Goal: Task Accomplishment & Management: Manage account settings

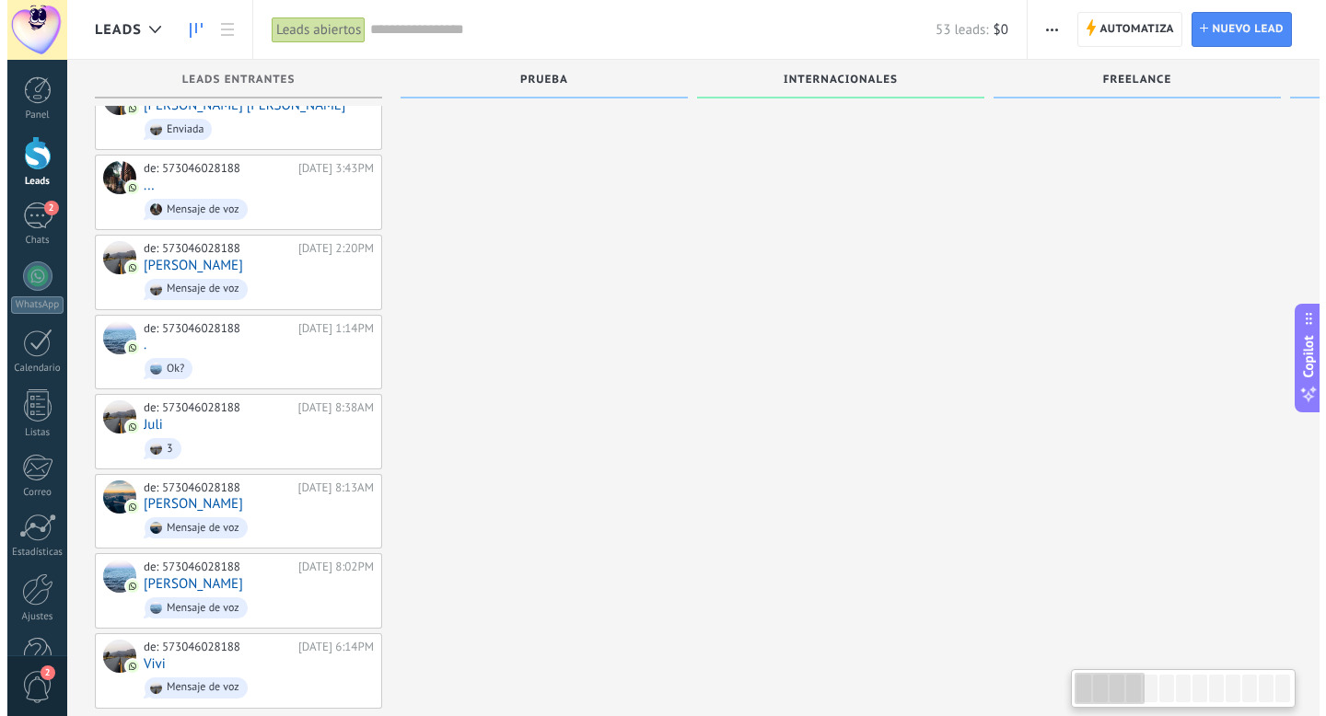
scroll to position [2441, 0]
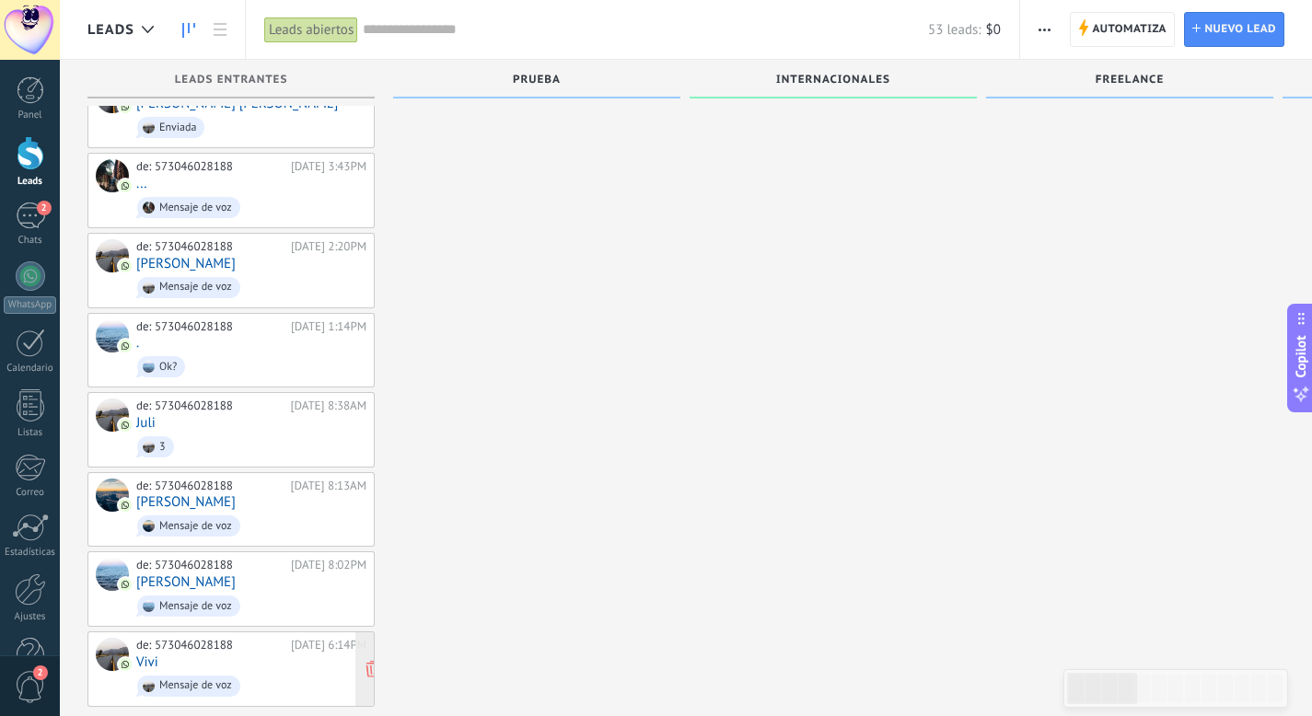
click at [270, 638] on div "de: 573046028188 [DATE] 6:14PM Vivi Mensaje de voz" at bounding box center [251, 669] width 230 height 63
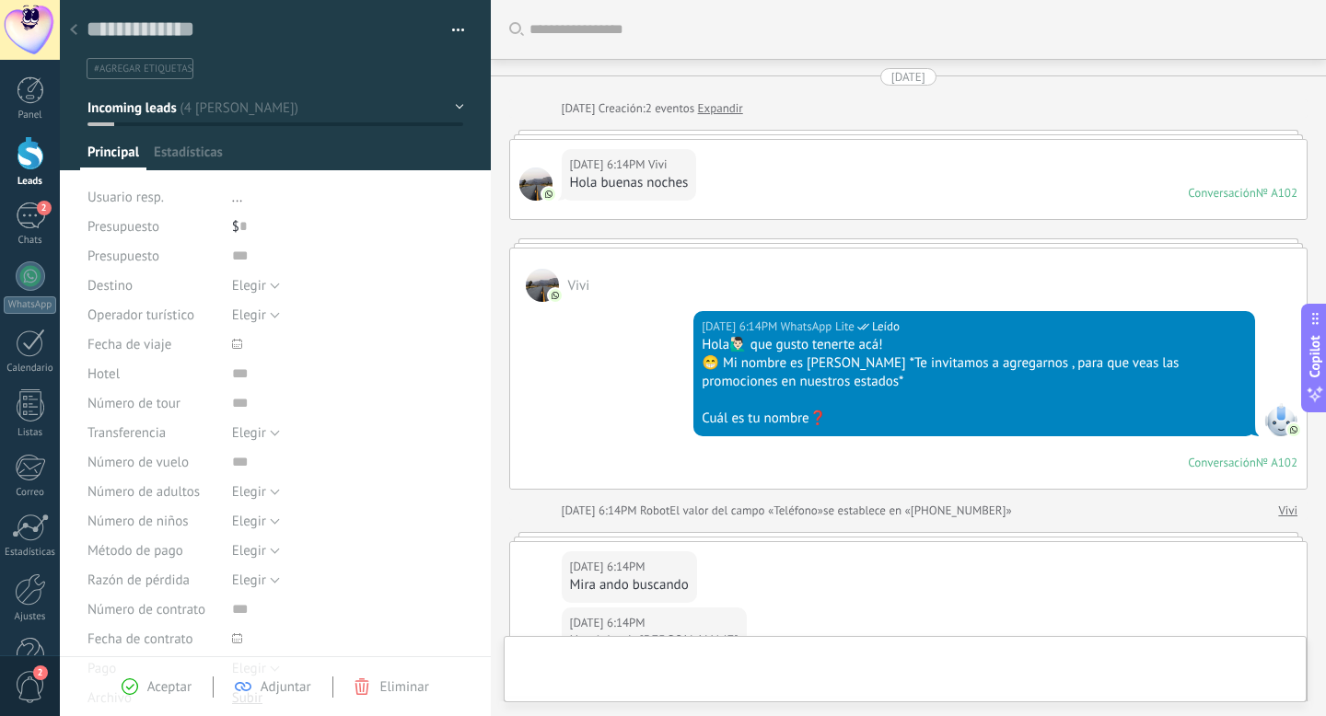
scroll to position [1419, 0]
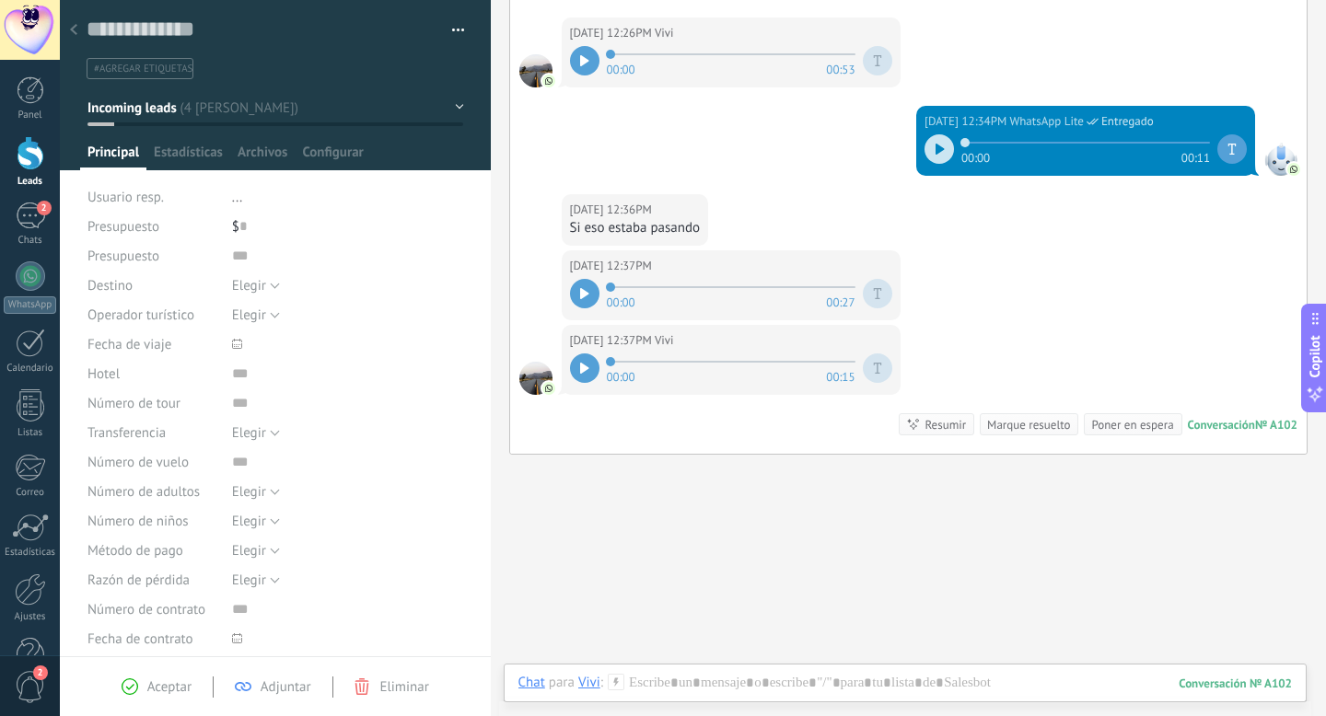
click at [587, 288] on icon at bounding box center [584, 293] width 9 height 11
click at [591, 354] on div at bounding box center [584, 368] width 29 height 29
click at [76, 32] on icon at bounding box center [73, 29] width 7 height 11
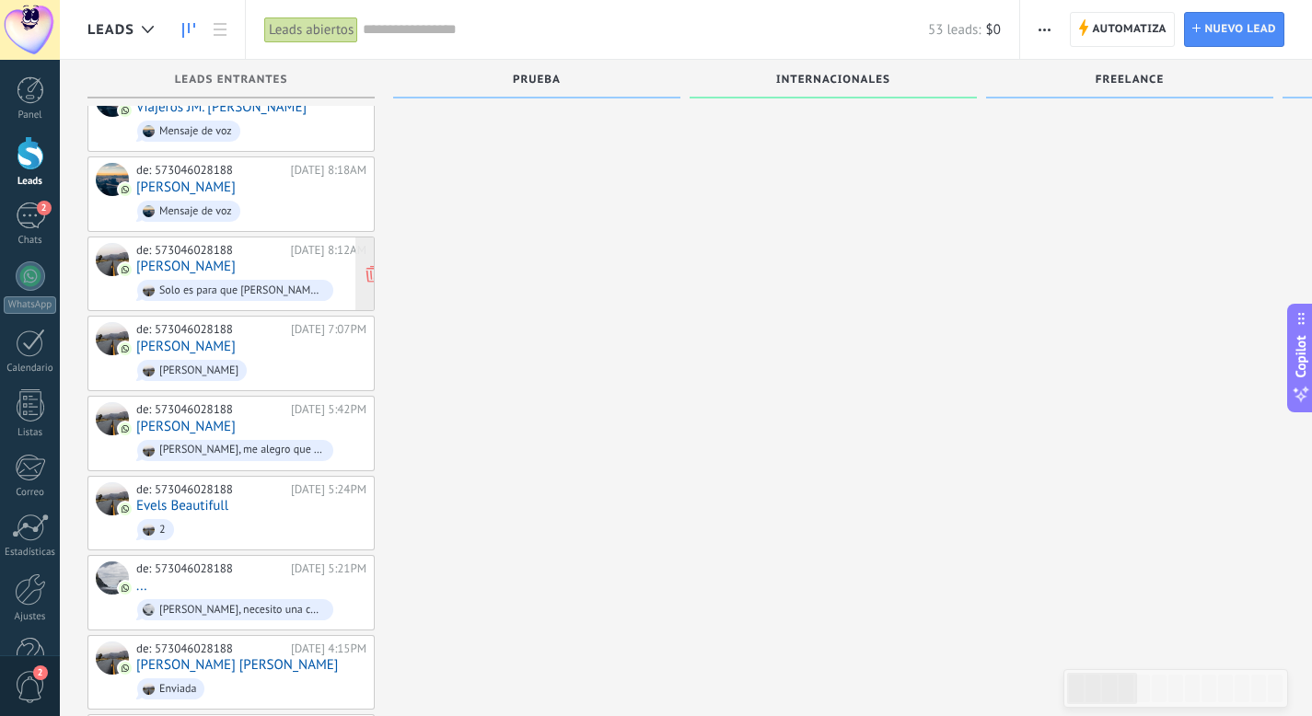
scroll to position [1338, 0]
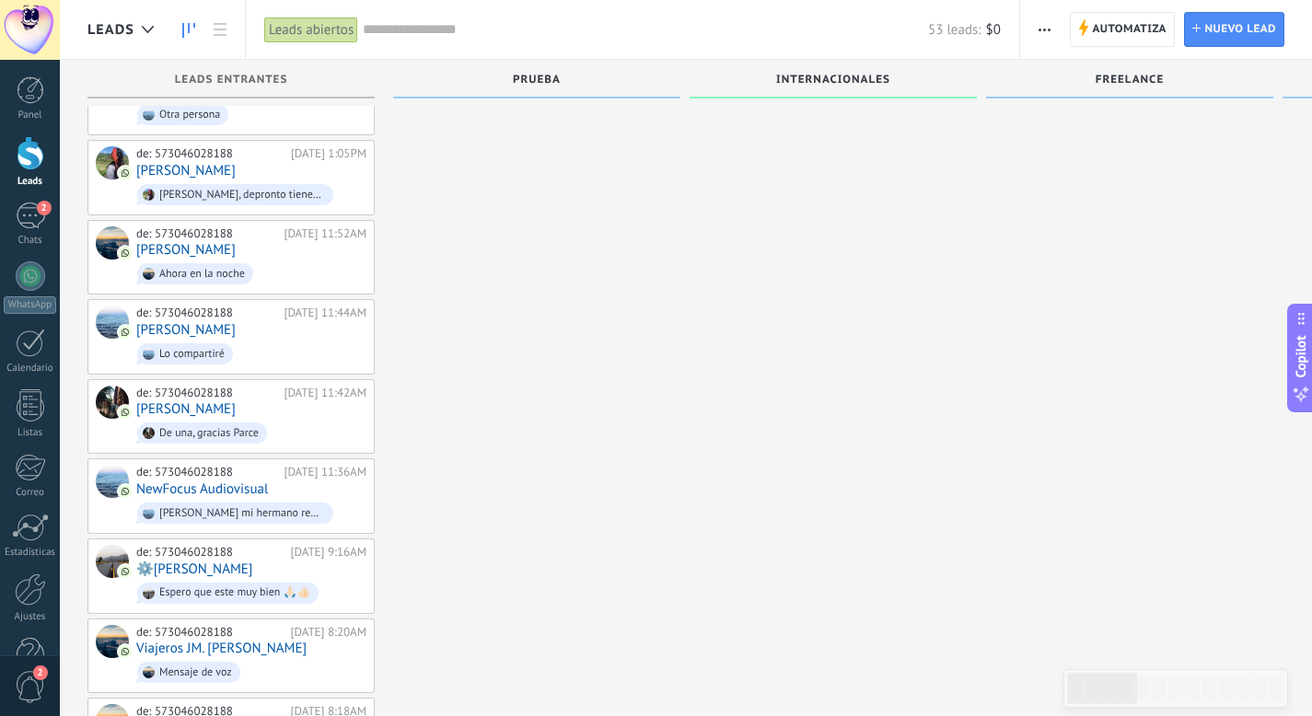
click at [459, 30] on input "text" at bounding box center [645, 29] width 565 height 19
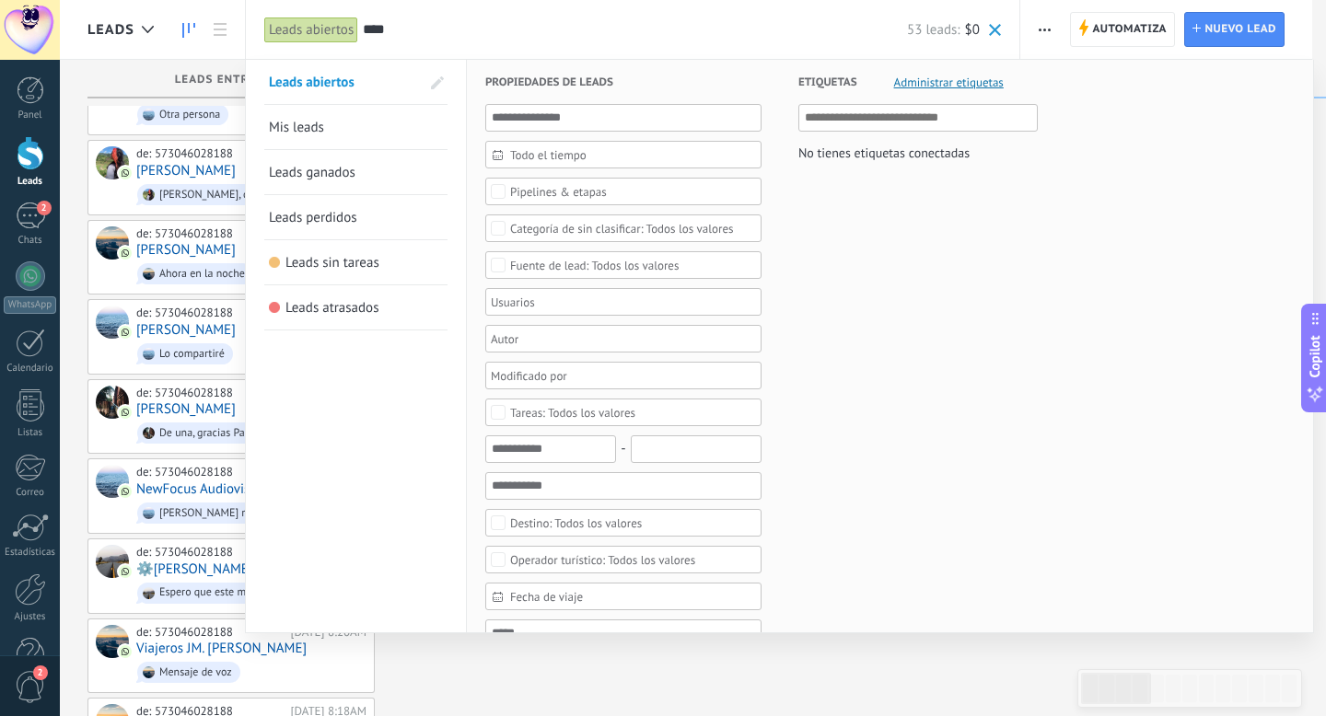
type input "****"
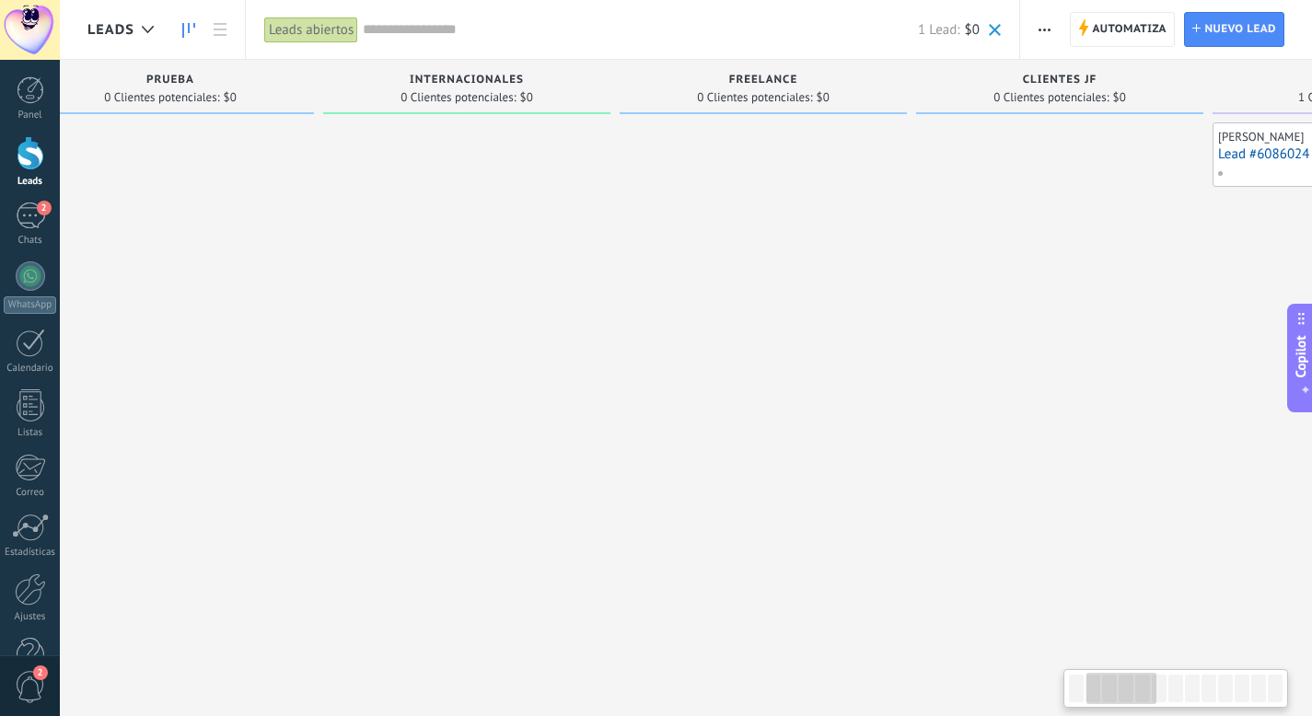
scroll to position [0, 381]
click at [134, 37] on div at bounding box center [148, 30] width 30 height 36
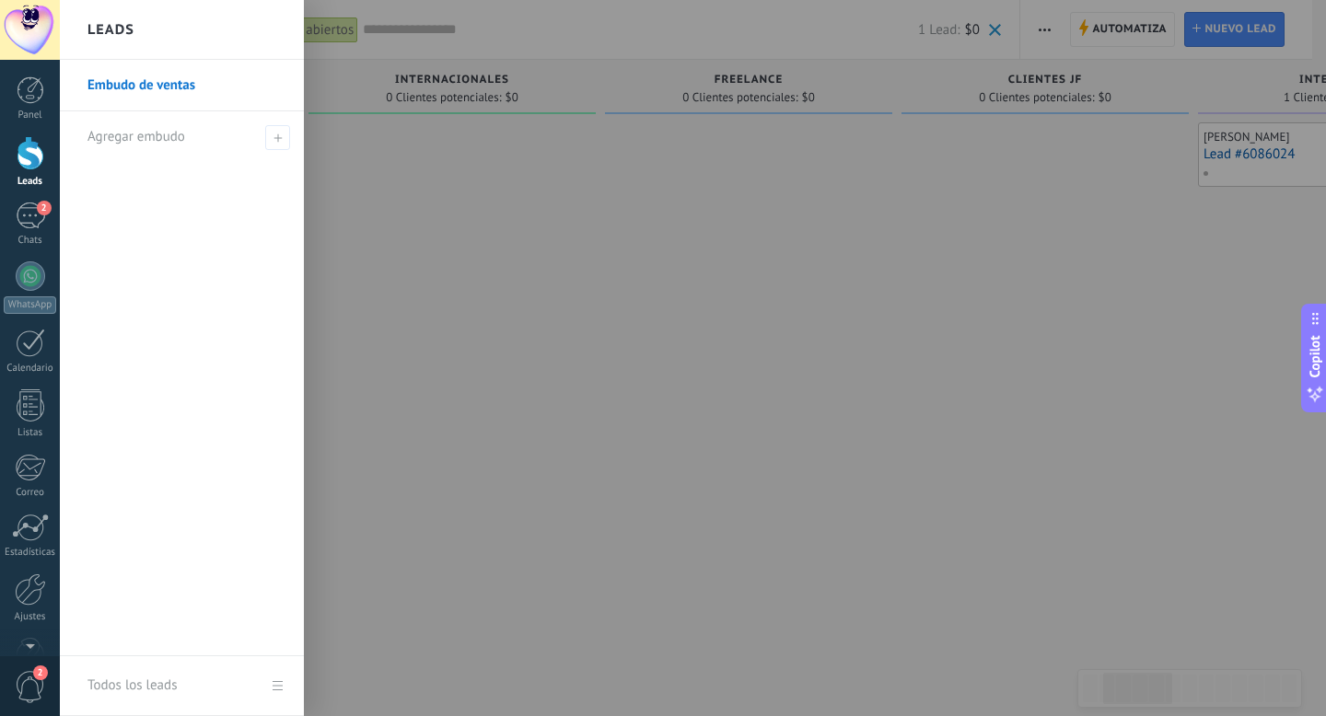
click at [624, 309] on div at bounding box center [723, 358] width 1326 height 716
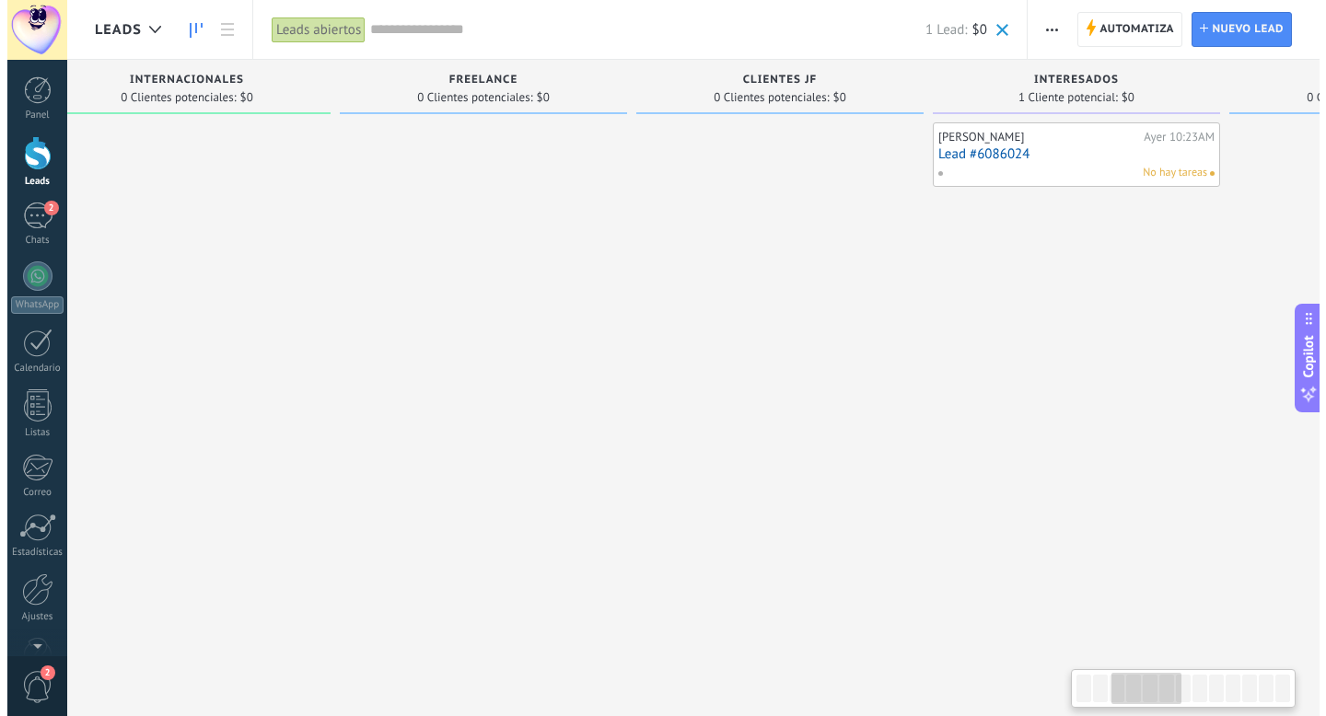
scroll to position [0, 664]
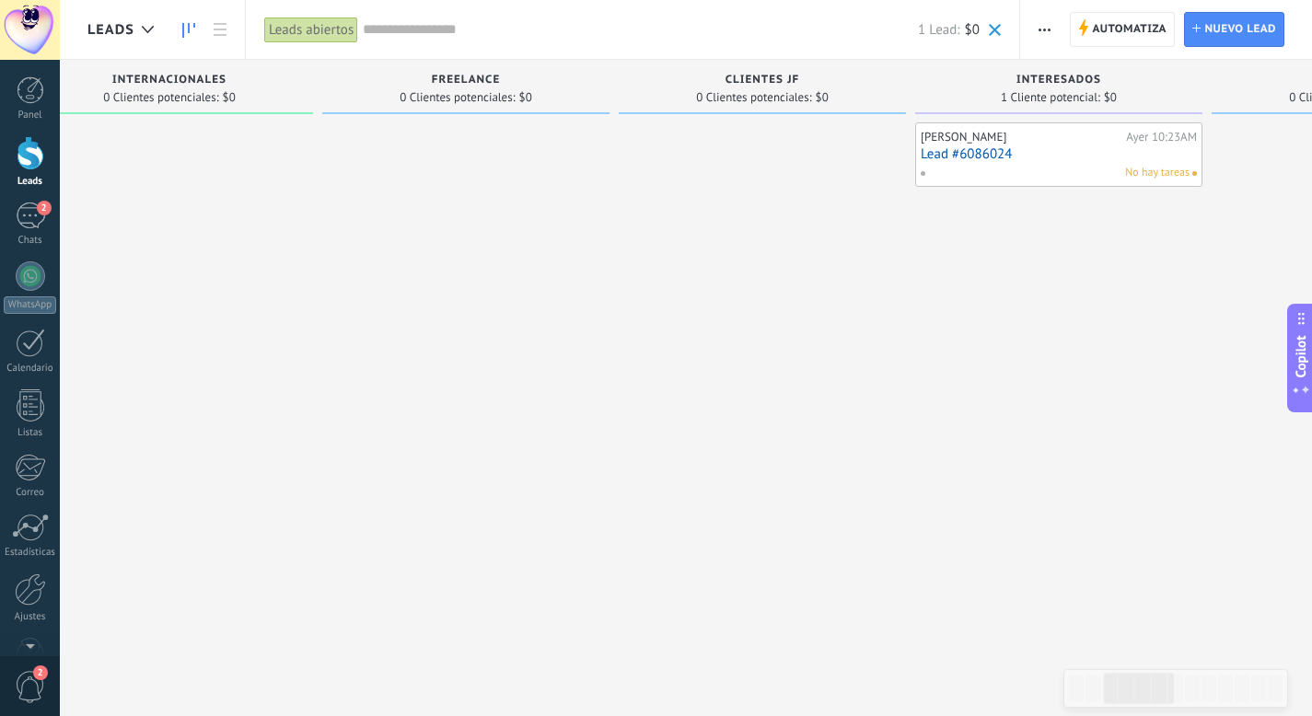
click at [1111, 163] on div "[PERSON_NAME][GEOGRAPHIC_DATA][PERSON_NAME] 10:23AM Lead #6086024 No hay tareas" at bounding box center [1059, 154] width 276 height 53
click at [973, 156] on link "Lead #6086024" at bounding box center [1059, 154] width 276 height 16
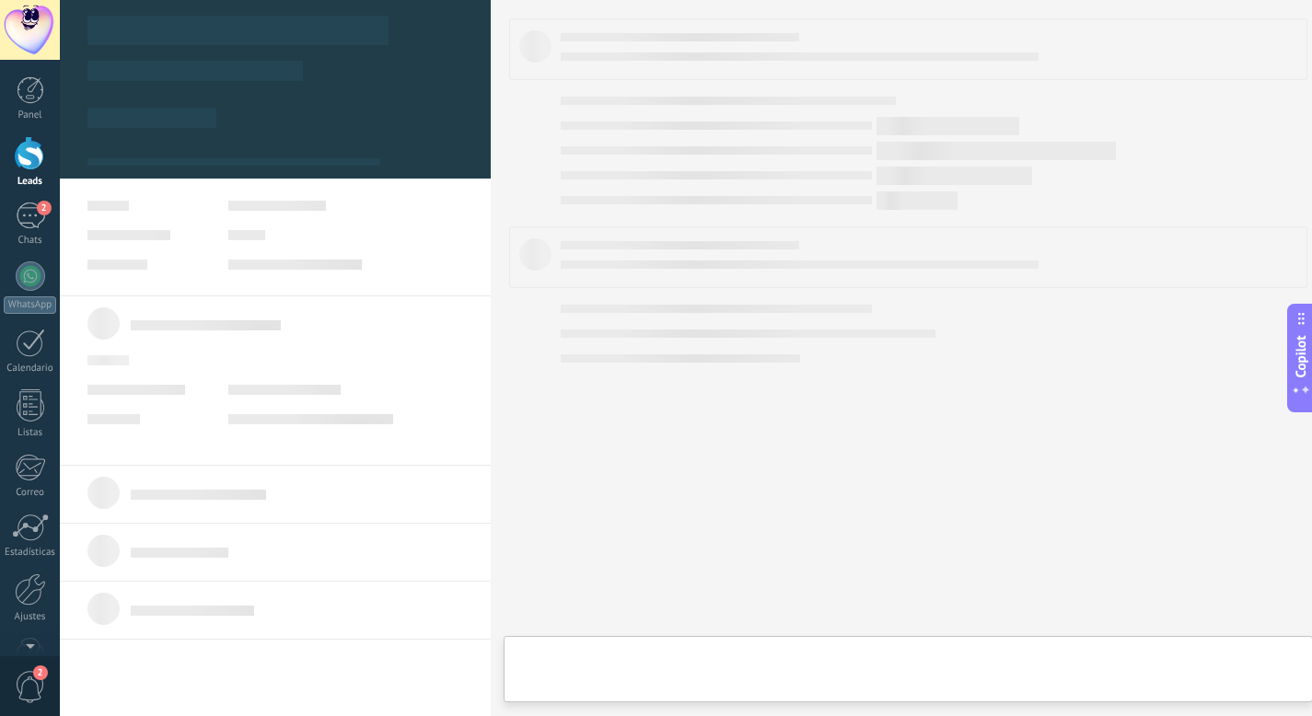
type textarea "**********"
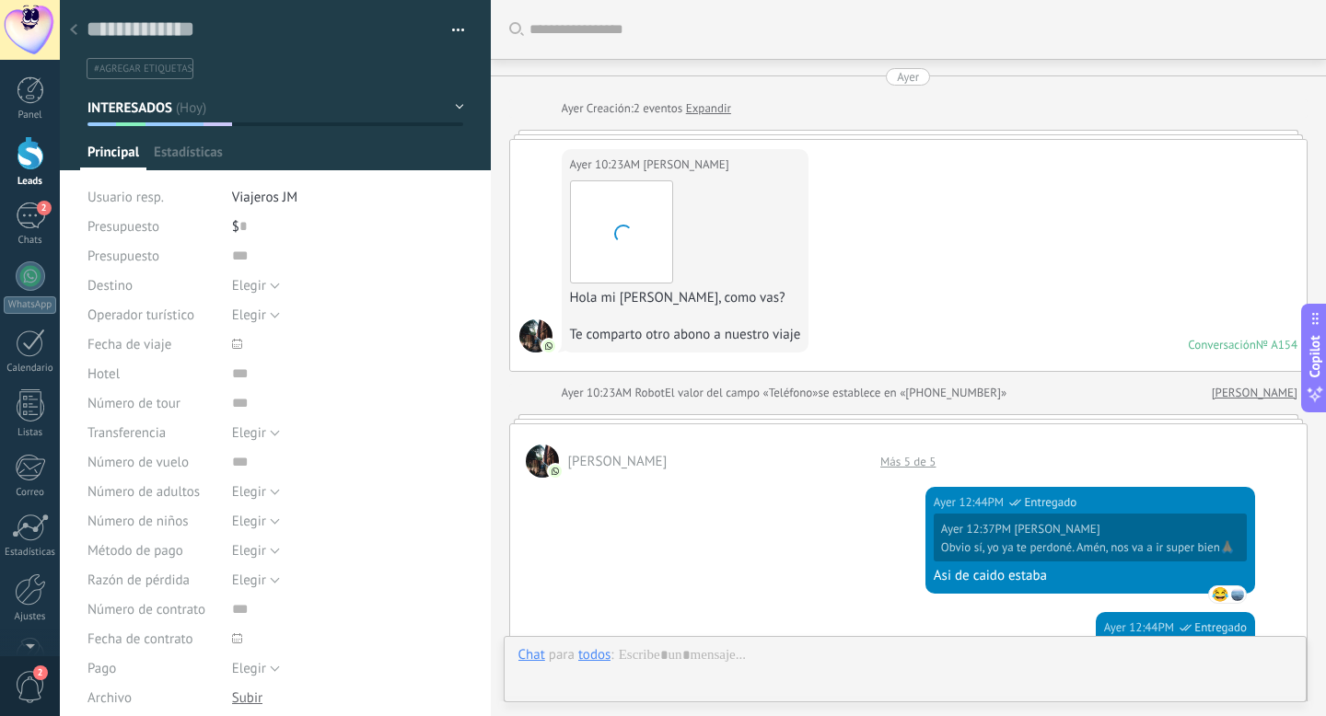
scroll to position [1232, 0]
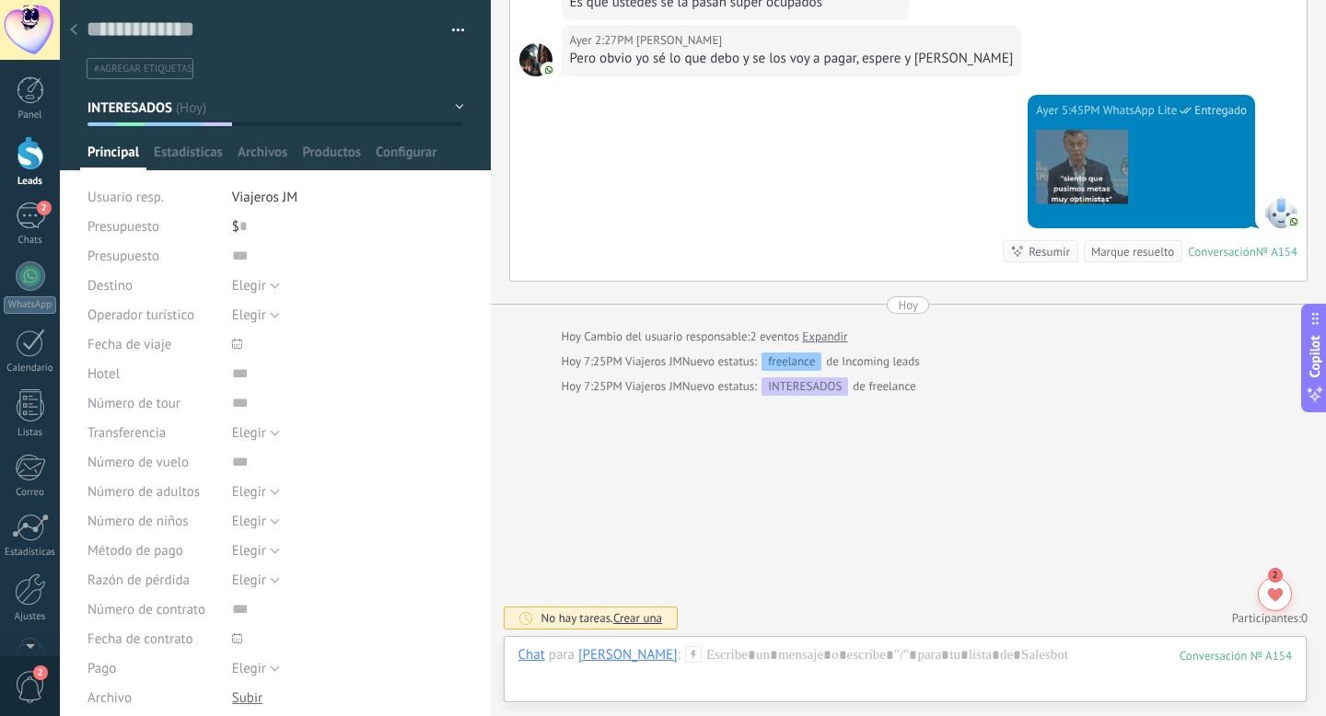
click at [443, 105] on button "INTERESADOS" at bounding box center [275, 107] width 377 height 33
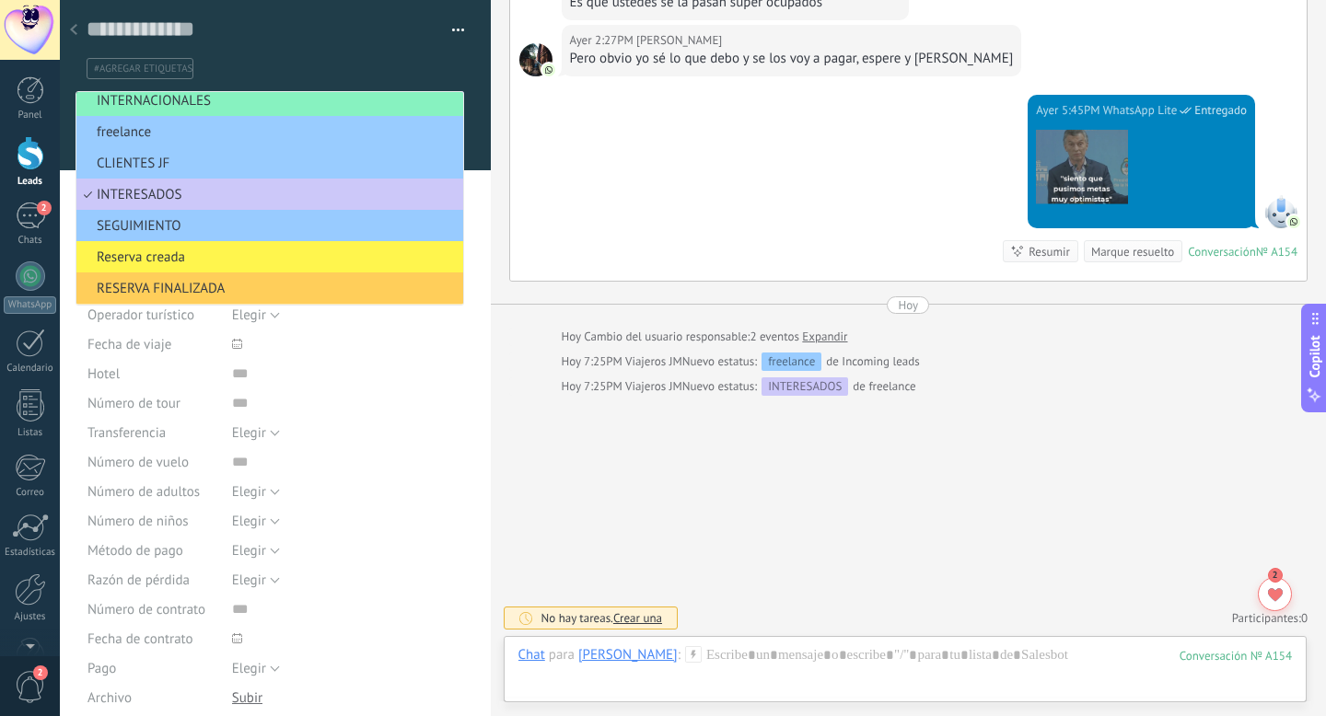
click at [218, 265] on span "Reserva creada" at bounding box center [266, 257] width 381 height 17
